Goal: Transaction & Acquisition: Purchase product/service

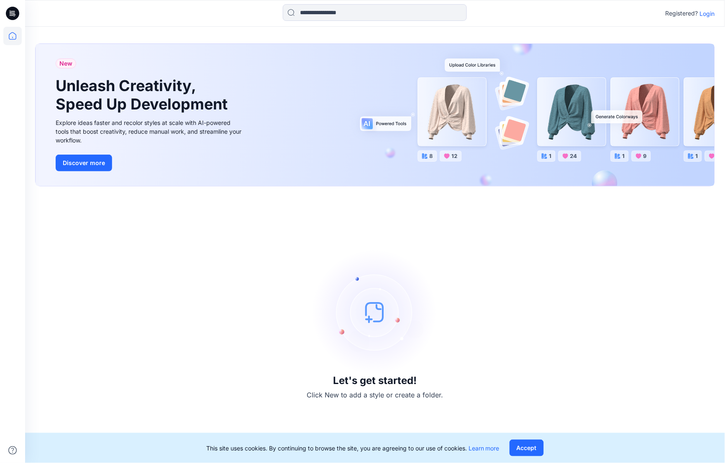
click at [712, 14] on p "Login" at bounding box center [706, 13] width 15 height 9
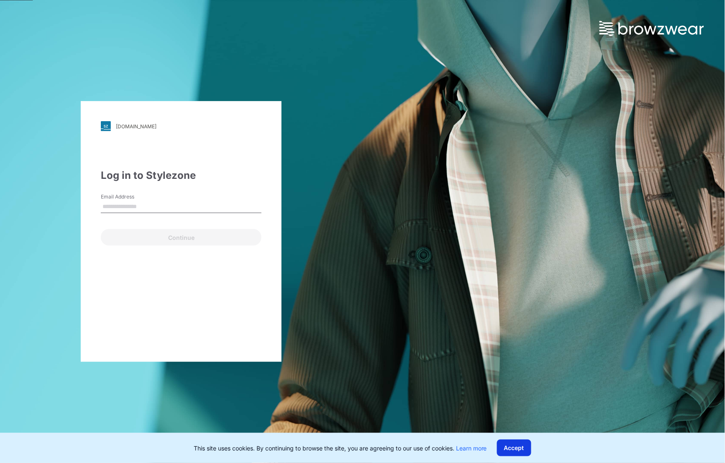
click at [512, 446] on button "Accept" at bounding box center [514, 448] width 34 height 17
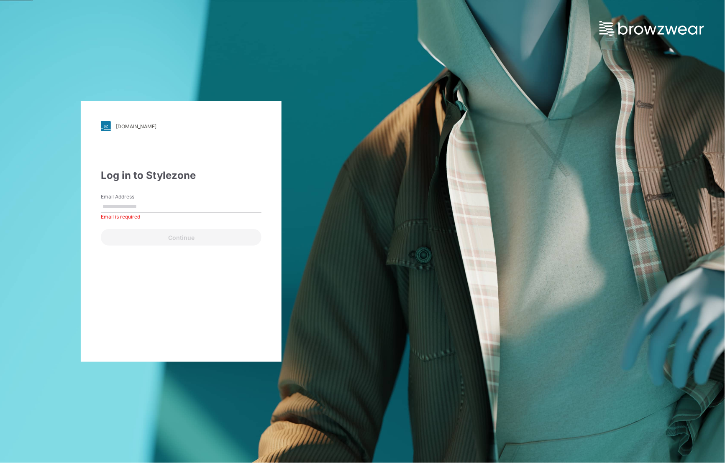
click at [144, 197] on label "Email Address" at bounding box center [130, 197] width 59 height 8
click at [144, 201] on input "Email Address" at bounding box center [181, 207] width 161 height 13
click at [146, 204] on input "Email Address" at bounding box center [181, 207] width 161 height 13
type input "**********"
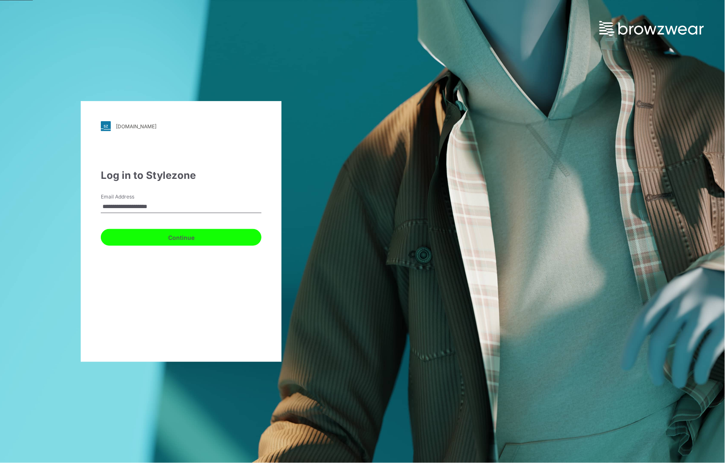
click at [193, 242] on button "Continue" at bounding box center [181, 237] width 161 height 17
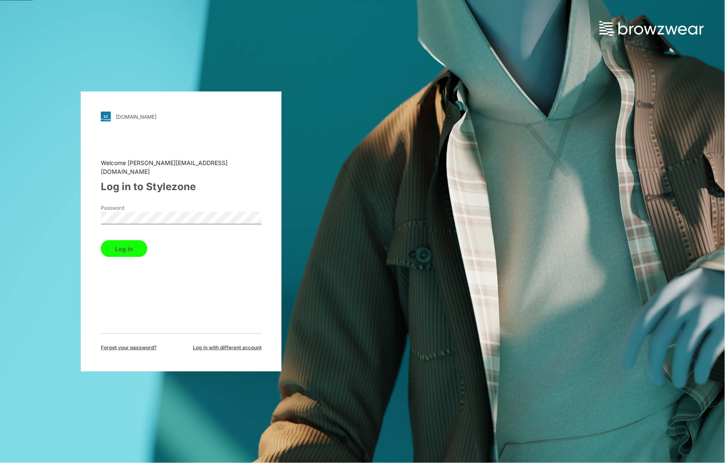
click at [122, 246] on button "Log in" at bounding box center [124, 248] width 46 height 17
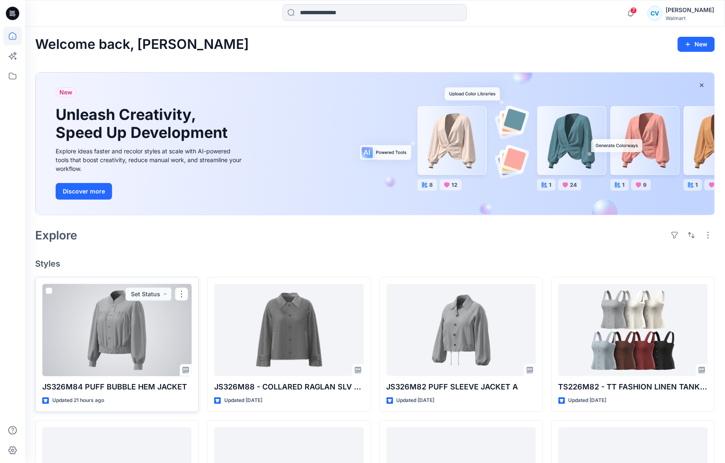
click at [131, 317] on div at bounding box center [116, 330] width 149 height 92
